Goal: Task Accomplishment & Management: Manage account settings

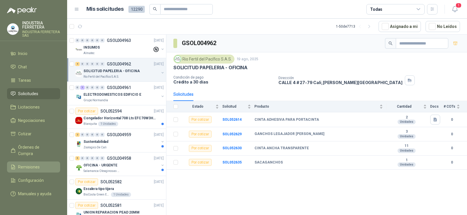
click at [33, 164] on span "Remisiones" at bounding box center [29, 167] width 22 height 6
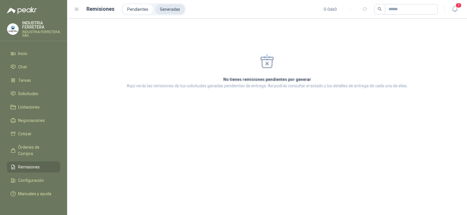
click at [166, 11] on li "Generadas" at bounding box center [169, 9] width 29 height 10
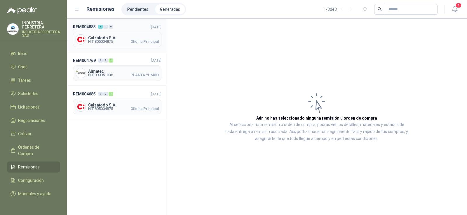
click at [139, 40] on span "Oficina Principal" at bounding box center [144, 41] width 28 height 3
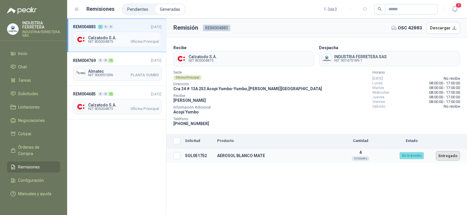
click at [447, 159] on button "Entregado" at bounding box center [447, 156] width 24 height 10
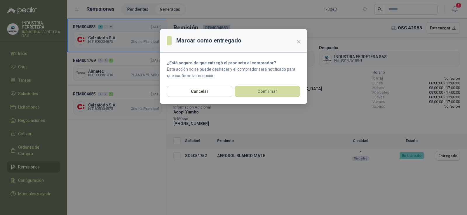
click at [275, 97] on div "Cancelar Confirmar" at bounding box center [233, 95] width 147 height 18
click at [272, 92] on button "Confirmar" at bounding box center [266, 91] width 65 height 11
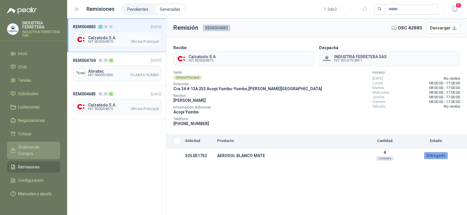
click at [37, 143] on link "Órdenes de Compra" at bounding box center [33, 150] width 53 height 17
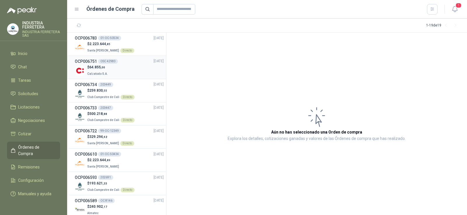
click at [115, 64] on div "OSC 42983" at bounding box center [108, 61] width 20 height 5
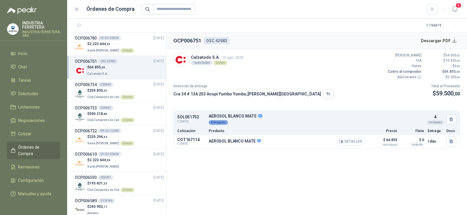
click at [355, 141] on button "Detalles" at bounding box center [350, 142] width 27 height 8
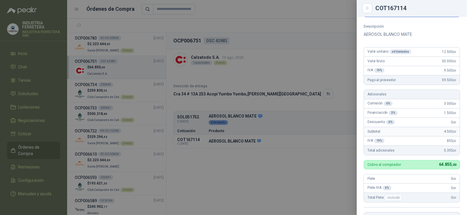
scroll to position [29, 0]
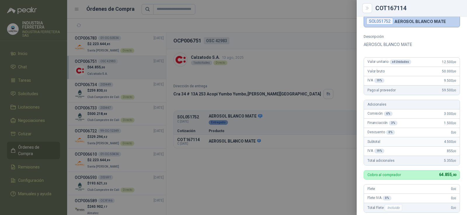
click at [341, 51] on div at bounding box center [233, 107] width 467 height 215
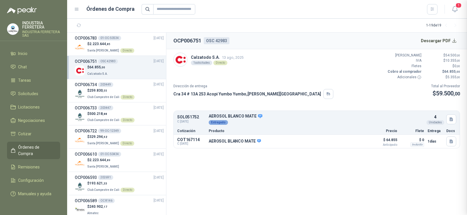
scroll to position [150, 0]
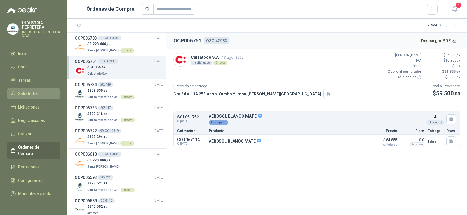
click at [29, 92] on span "Solicitudes" at bounding box center [28, 94] width 20 height 6
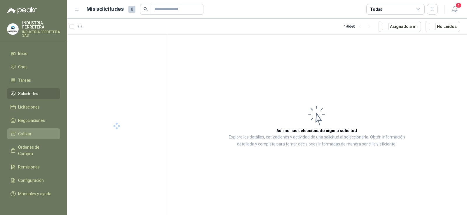
click at [28, 132] on span "Cotizar" at bounding box center [24, 134] width 13 height 6
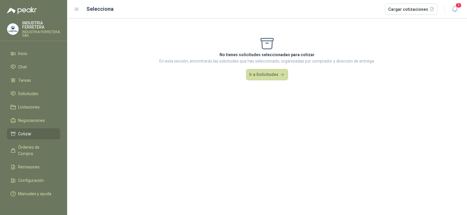
click at [37, 134] on li "Cotizar" at bounding box center [33, 134] width 46 height 6
click at [34, 97] on span "Solicitudes" at bounding box center [28, 94] width 20 height 6
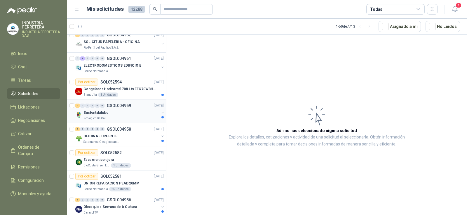
scroll to position [58, 0]
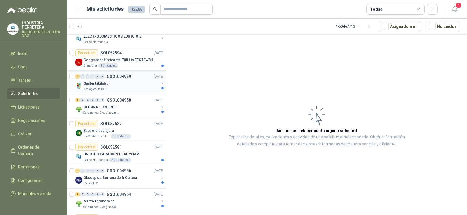
click at [115, 78] on p "GSOL004959" at bounding box center [119, 77] width 24 height 4
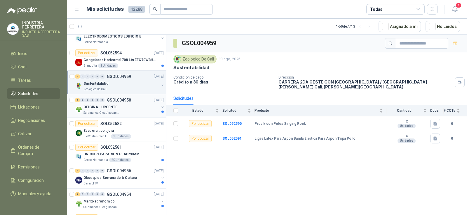
click at [111, 114] on p "Salamanca Oleaginosas SAS" at bounding box center [101, 113] width 37 height 5
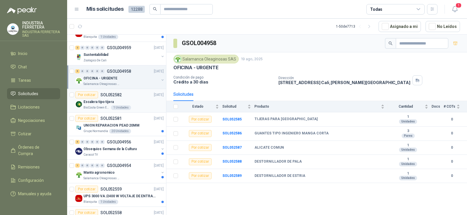
scroll to position [87, 0]
click at [108, 100] on p "Escalera tipo tijera" at bounding box center [98, 102] width 30 height 6
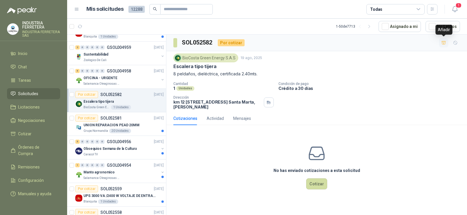
click at [442, 43] on icon "button" at bounding box center [443, 43] width 5 height 5
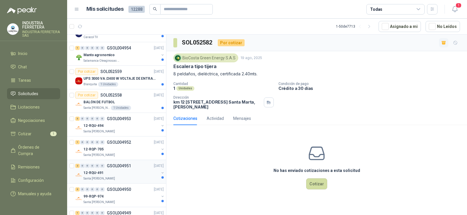
scroll to position [233, 0]
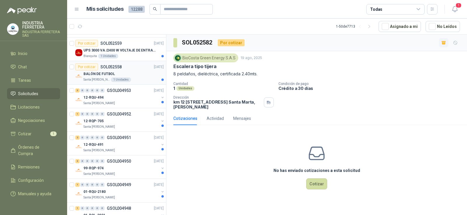
click at [128, 75] on div "BALÓN DE FUTBOL" at bounding box center [123, 74] width 80 height 7
